Goal: Task Accomplishment & Management: Complete application form

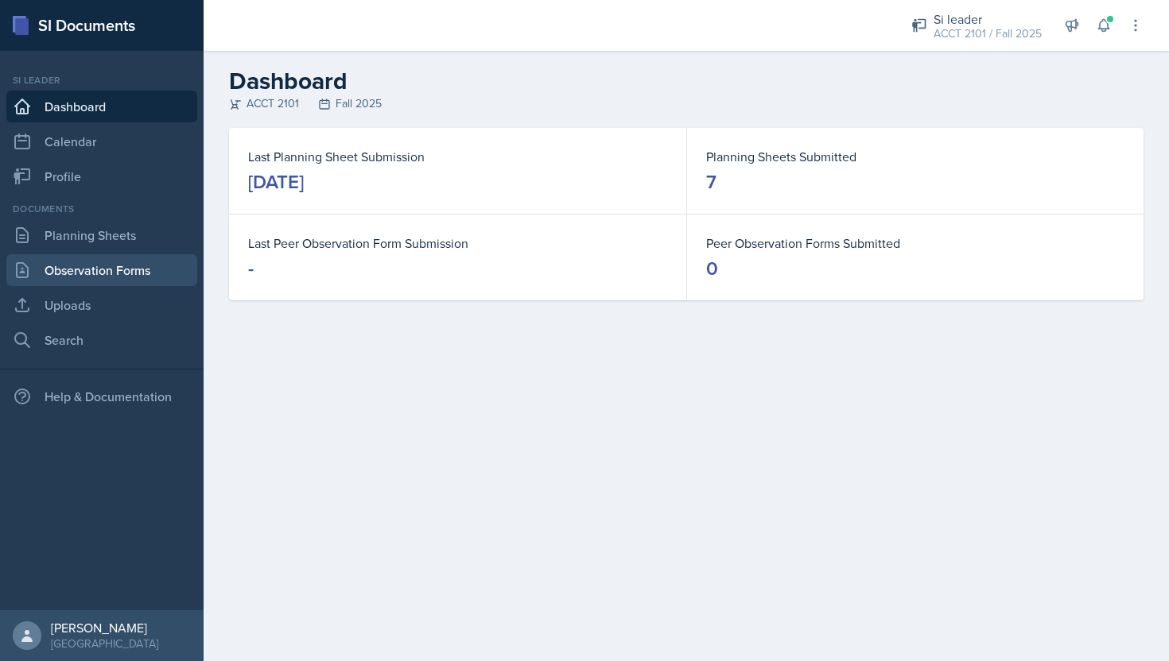
click at [140, 267] on link "Observation Forms" at bounding box center [101, 270] width 191 height 32
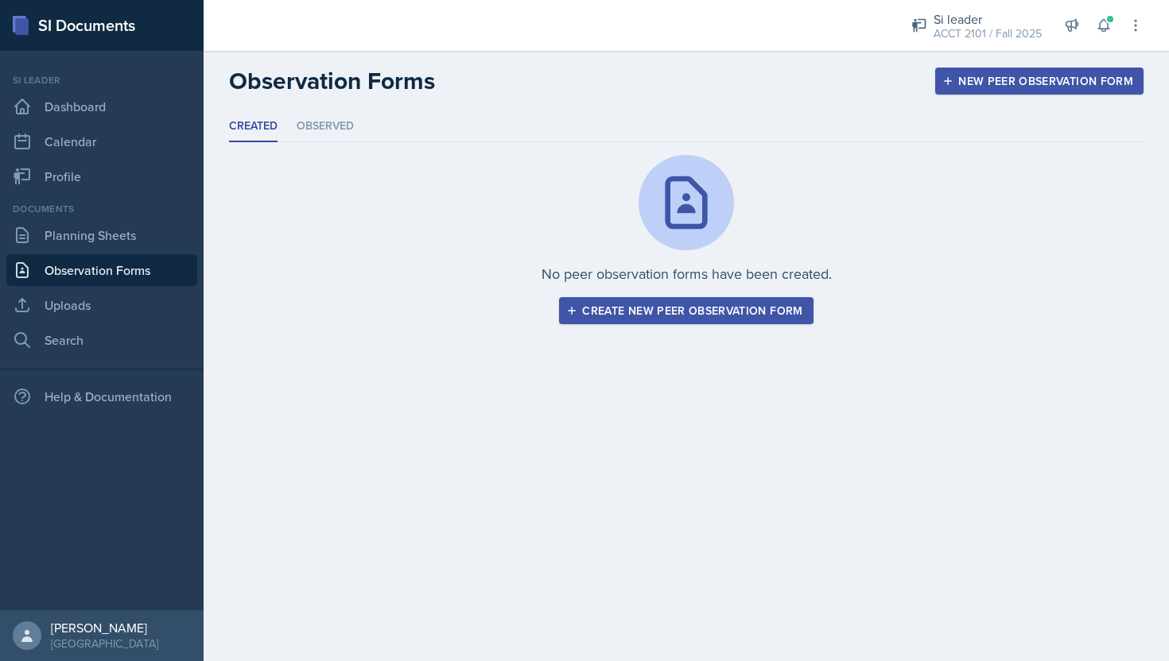
click at [714, 314] on div "Create new peer observation form" at bounding box center [685, 310] width 233 height 13
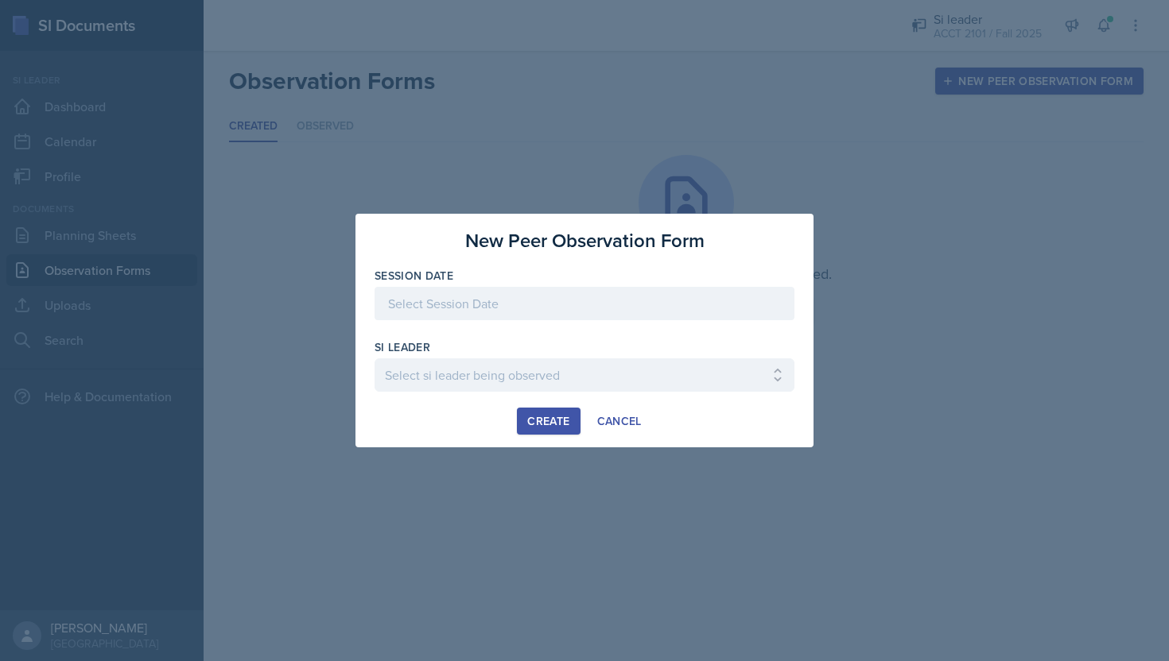
click at [630, 302] on div at bounding box center [584, 303] width 420 height 33
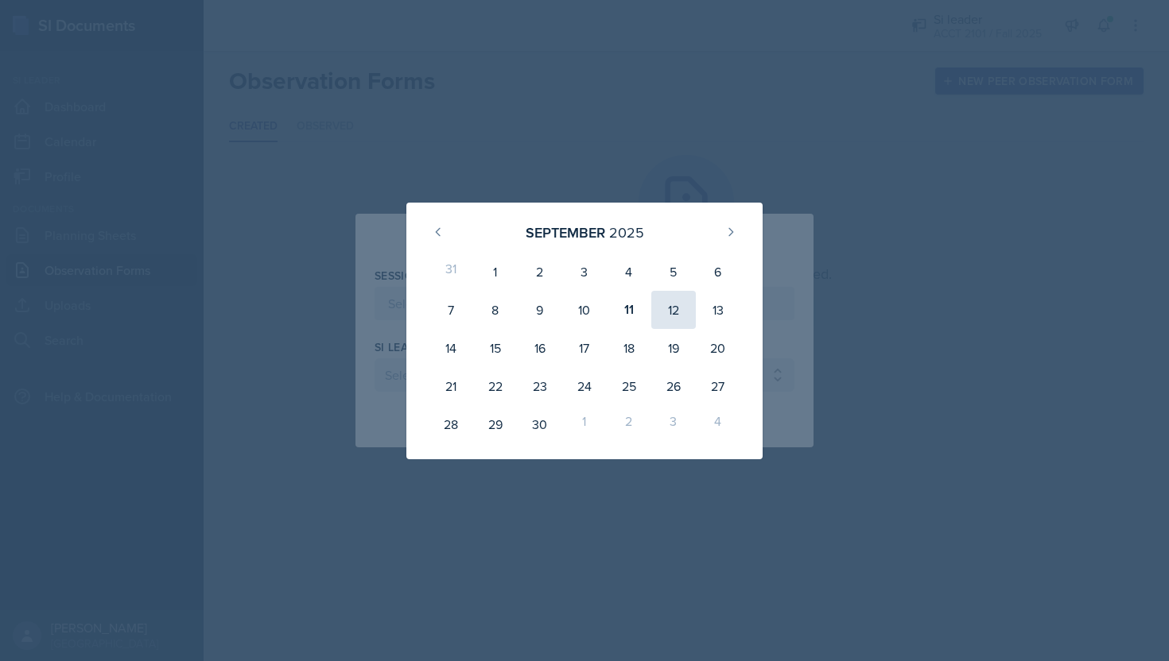
click at [658, 318] on div "12" at bounding box center [673, 310] width 45 height 38
type input "[DATE]"
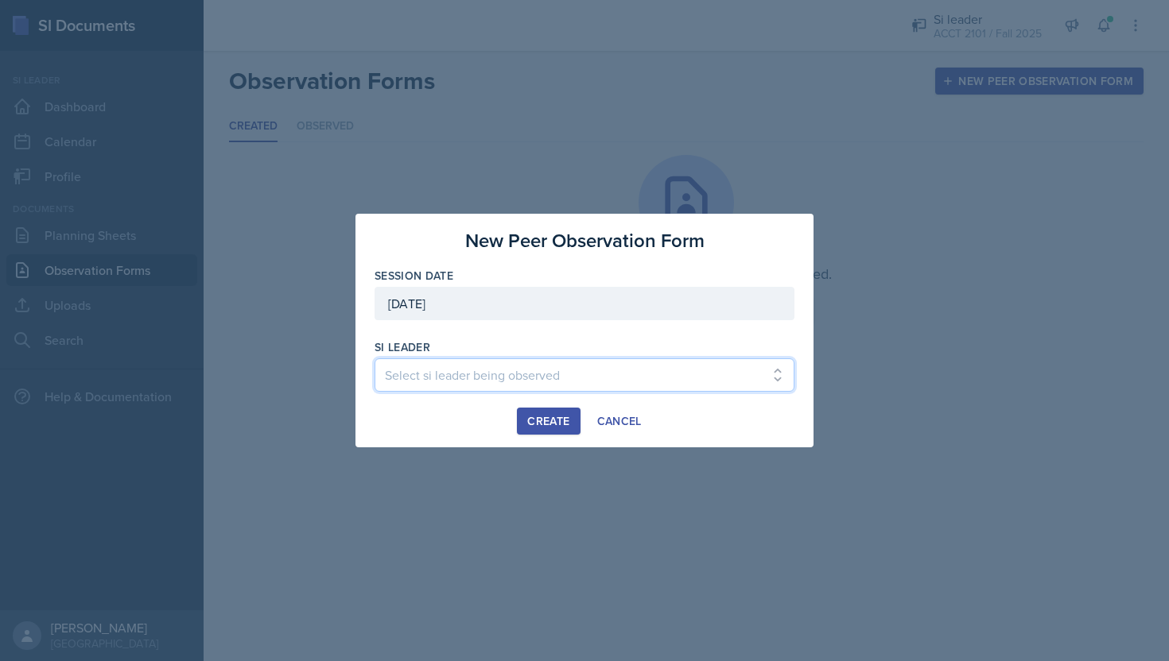
click at [521, 373] on select "Select si leader being observed [PERSON_NAME] / PSYC 2500 / The Phantoms of The…" at bounding box center [584, 375] width 420 height 33
select select "a610a25f-2cbf-4718-a4eb-9426d4316876"
click at [551, 430] on button "Create" at bounding box center [548, 421] width 63 height 27
